Goal: Information Seeking & Learning: Learn about a topic

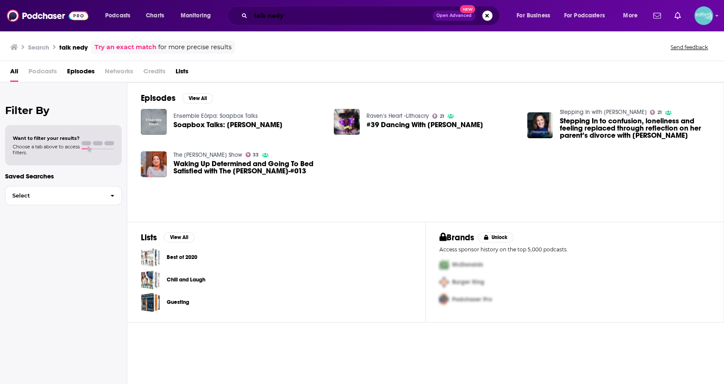
click at [275, 17] on input "talk nedy" at bounding box center [342, 16] width 182 height 14
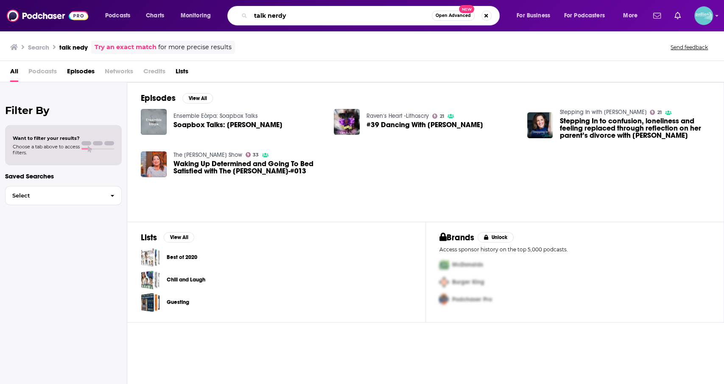
type input "talk nerdy"
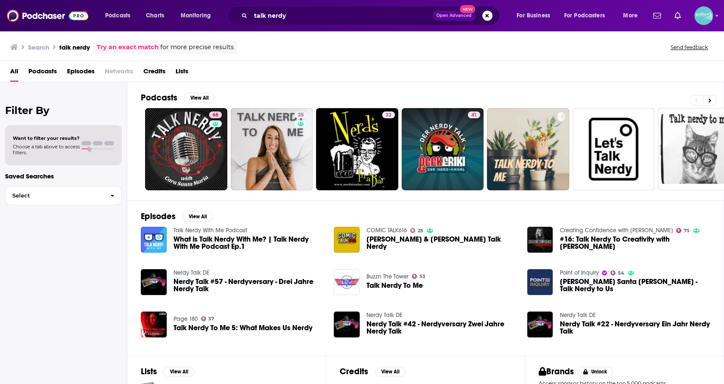
click at [135, 198] on div "Podcasts View All 68 25 32 41 7 + 1k Episodes View All Talk Nerdy With Me Podca…" at bounding box center [425, 234] width 597 height 304
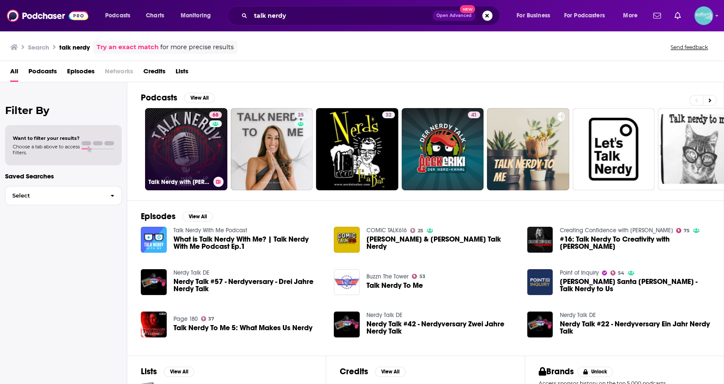
click at [196, 154] on link "68 Talk Nerdy with [PERSON_NAME] [PERSON_NAME]" at bounding box center [186, 149] width 82 height 82
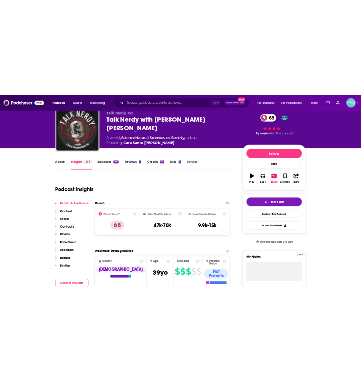
scroll to position [31, 0]
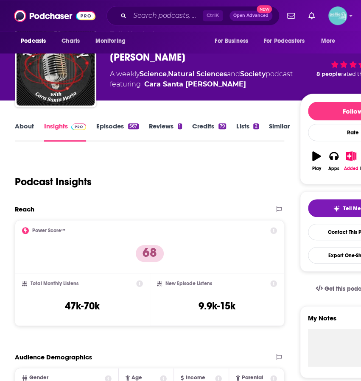
click at [24, 126] on link "About" at bounding box center [24, 132] width 19 height 20
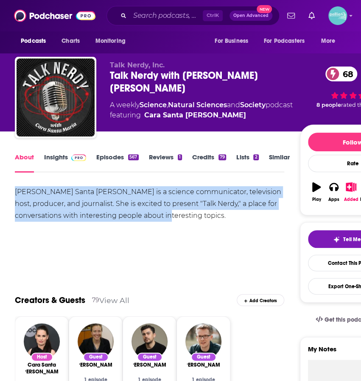
drag, startPoint x: 17, startPoint y: 192, endPoint x: 165, endPoint y: 215, distance: 149.5
click at [165, 215] on div "[PERSON_NAME] Santa [PERSON_NAME] is a science communicator, television host, p…" at bounding box center [149, 204] width 269 height 36
copy div "[PERSON_NAME] Santa [PERSON_NAME] is a science communicator, television host, p…"
click at [58, 159] on link "Insights" at bounding box center [65, 163] width 42 height 20
